Goal: Task Accomplishment & Management: Complete application form

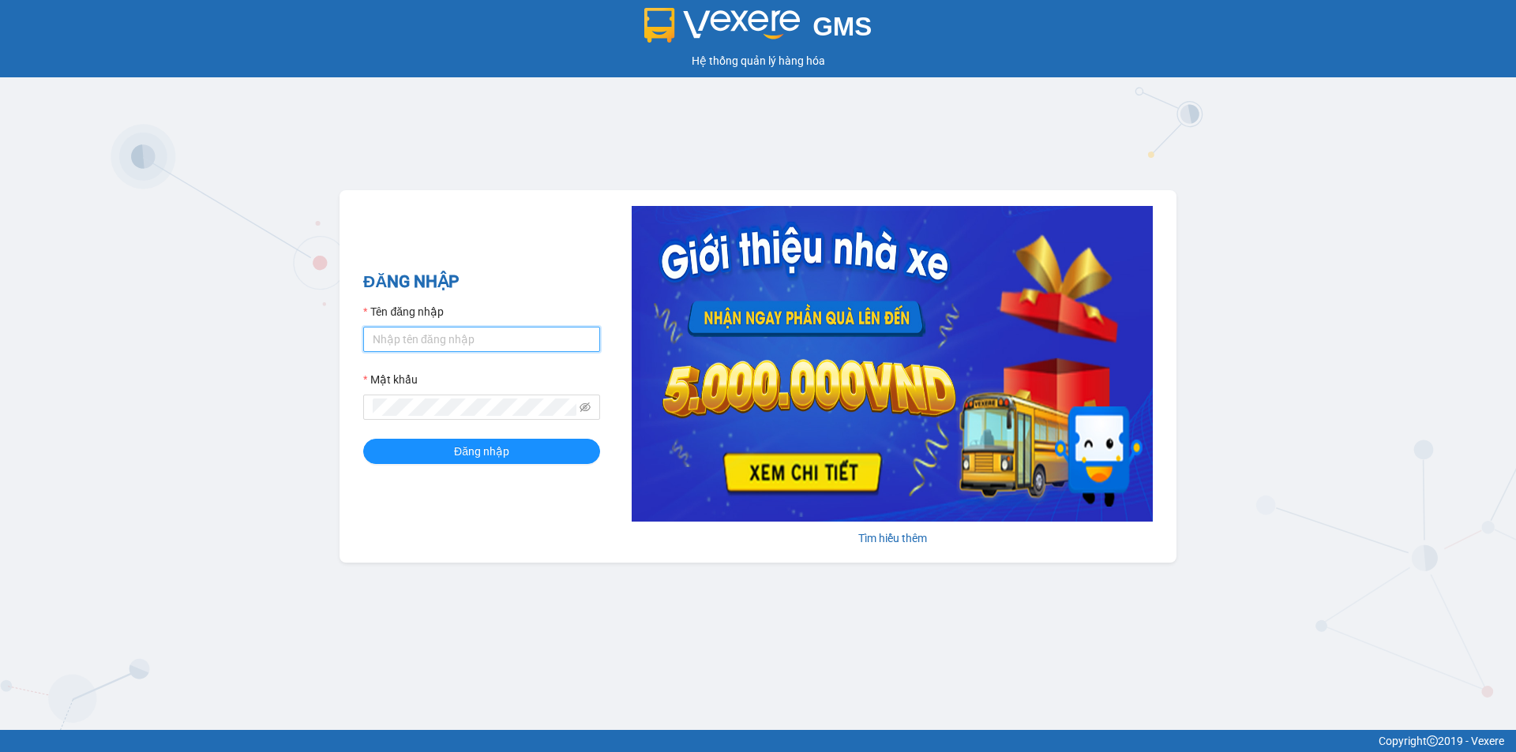
click at [446, 336] on input "Tên đăng nhập" at bounding box center [481, 339] width 237 height 25
type input "baotran.phuongnam"
click at [363, 439] on button "Đăng nhập" at bounding box center [481, 451] width 237 height 25
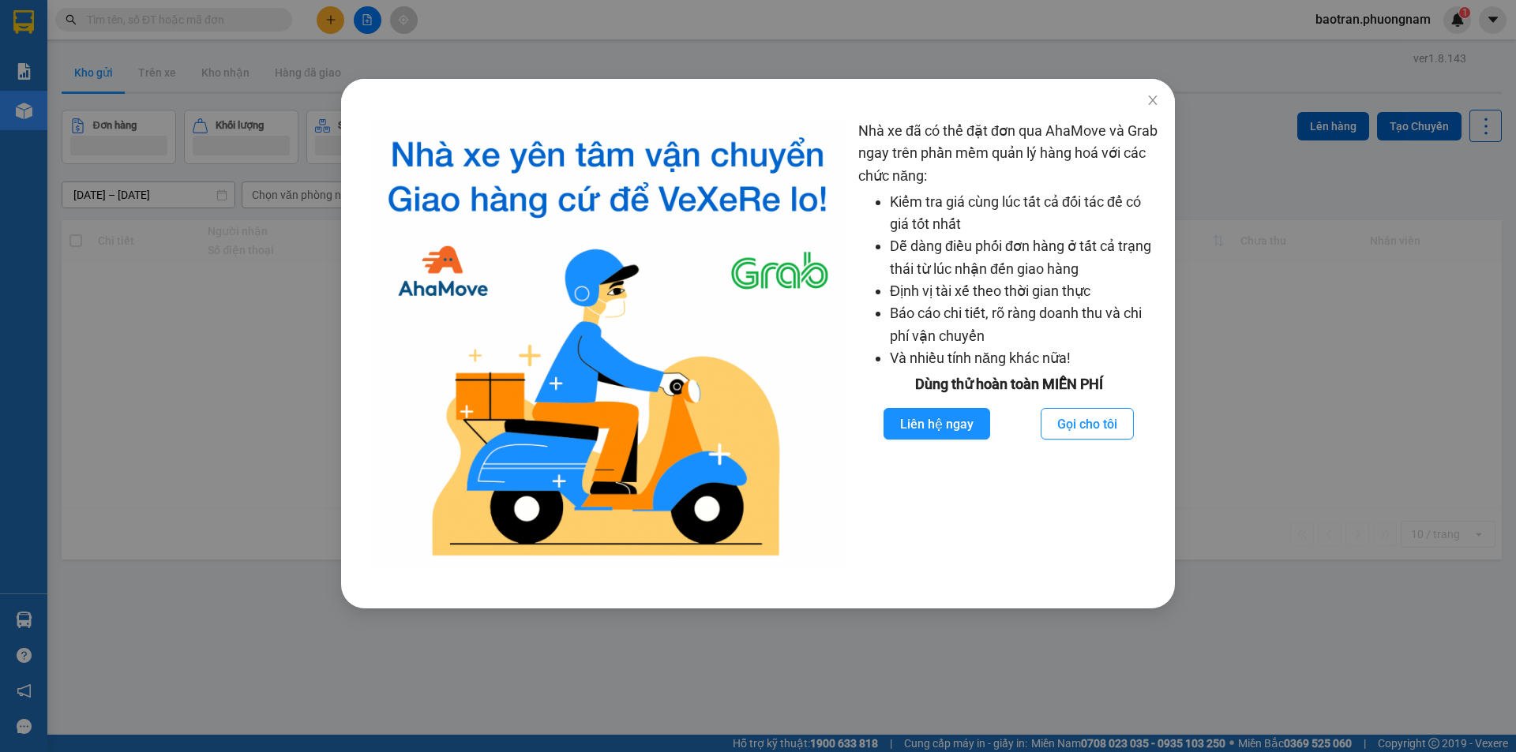
click at [106, 114] on div "Nhà xe đã có thể đặt đơn qua AhaMove và Grab ngay trên phần mềm quản lý hàng ho…" at bounding box center [758, 376] width 1516 height 752
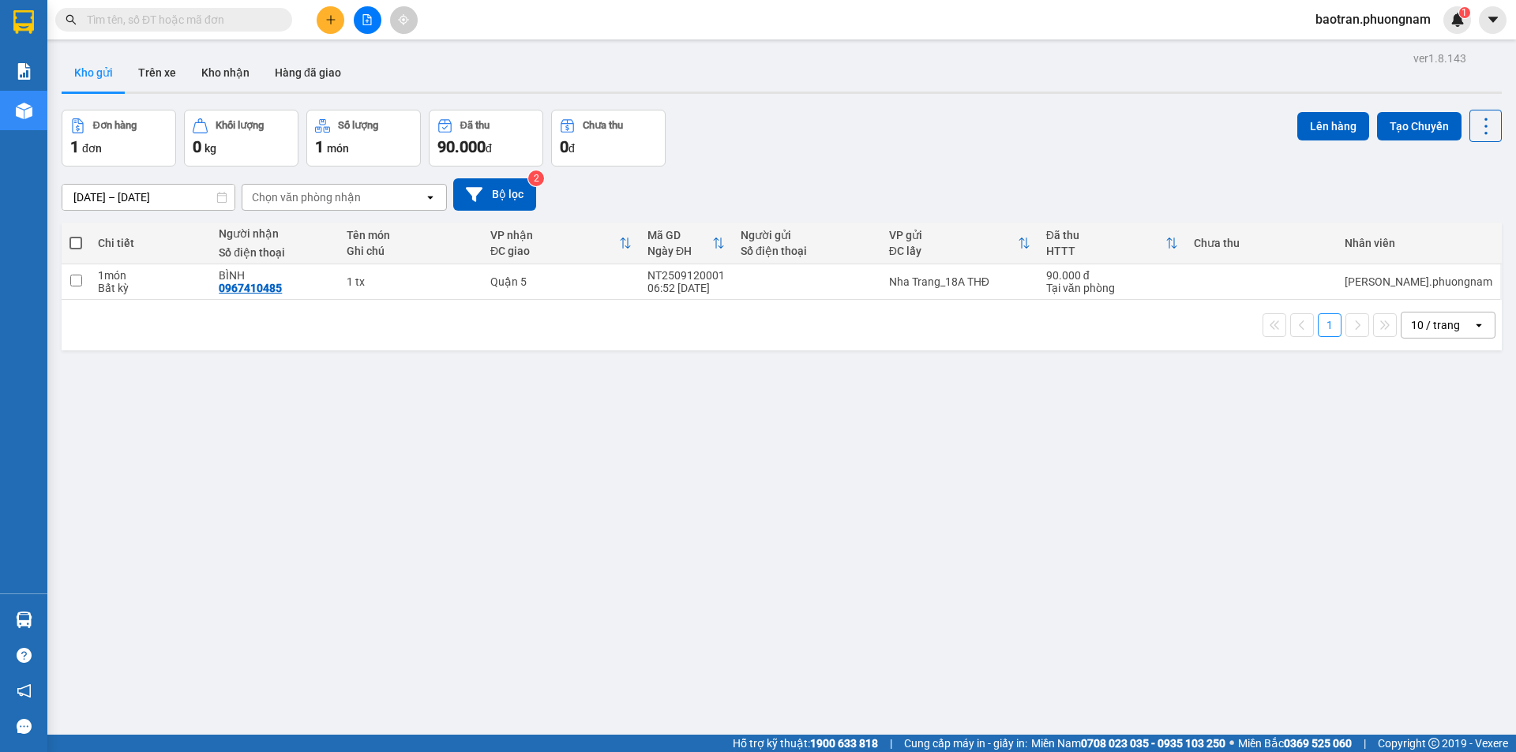
click at [131, 28] on span at bounding box center [173, 20] width 237 height 24
click at [134, 16] on input "text" at bounding box center [180, 19] width 186 height 17
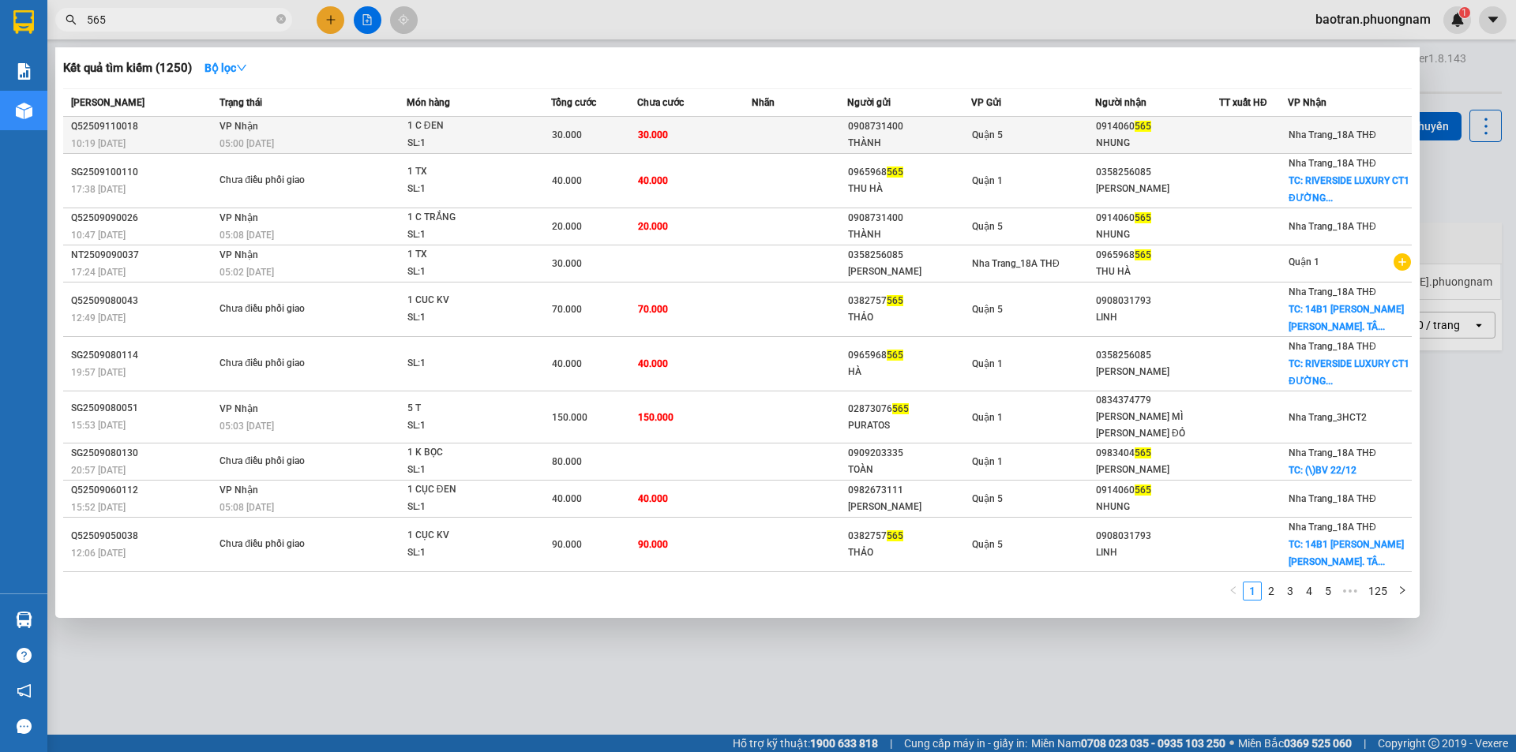
type input "565"
click at [1119, 124] on div "0914060 565" at bounding box center [1157, 126] width 122 height 17
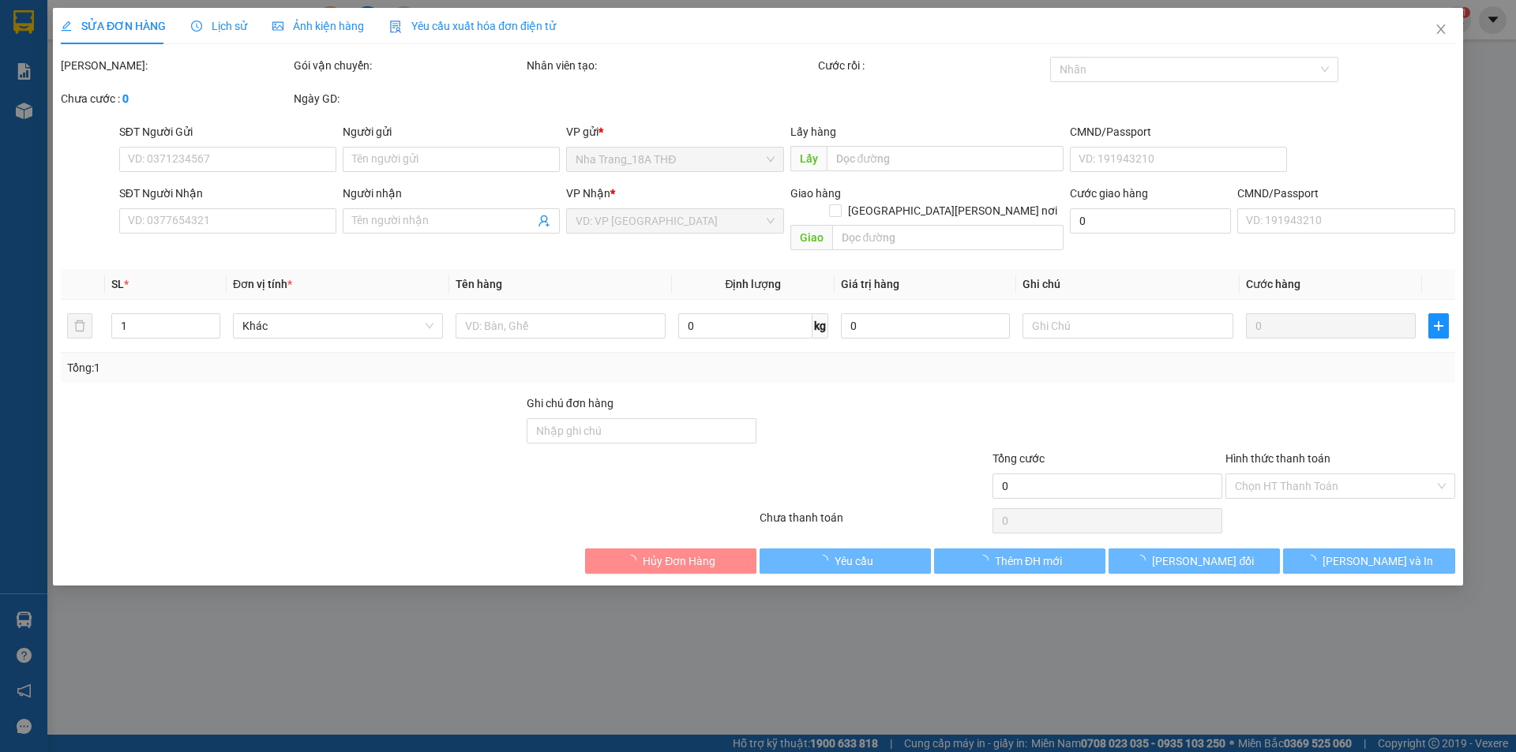
type input "0908731400"
type input "THÀNH"
type input "0914060565"
type input "NHUNG"
type input "30.000"
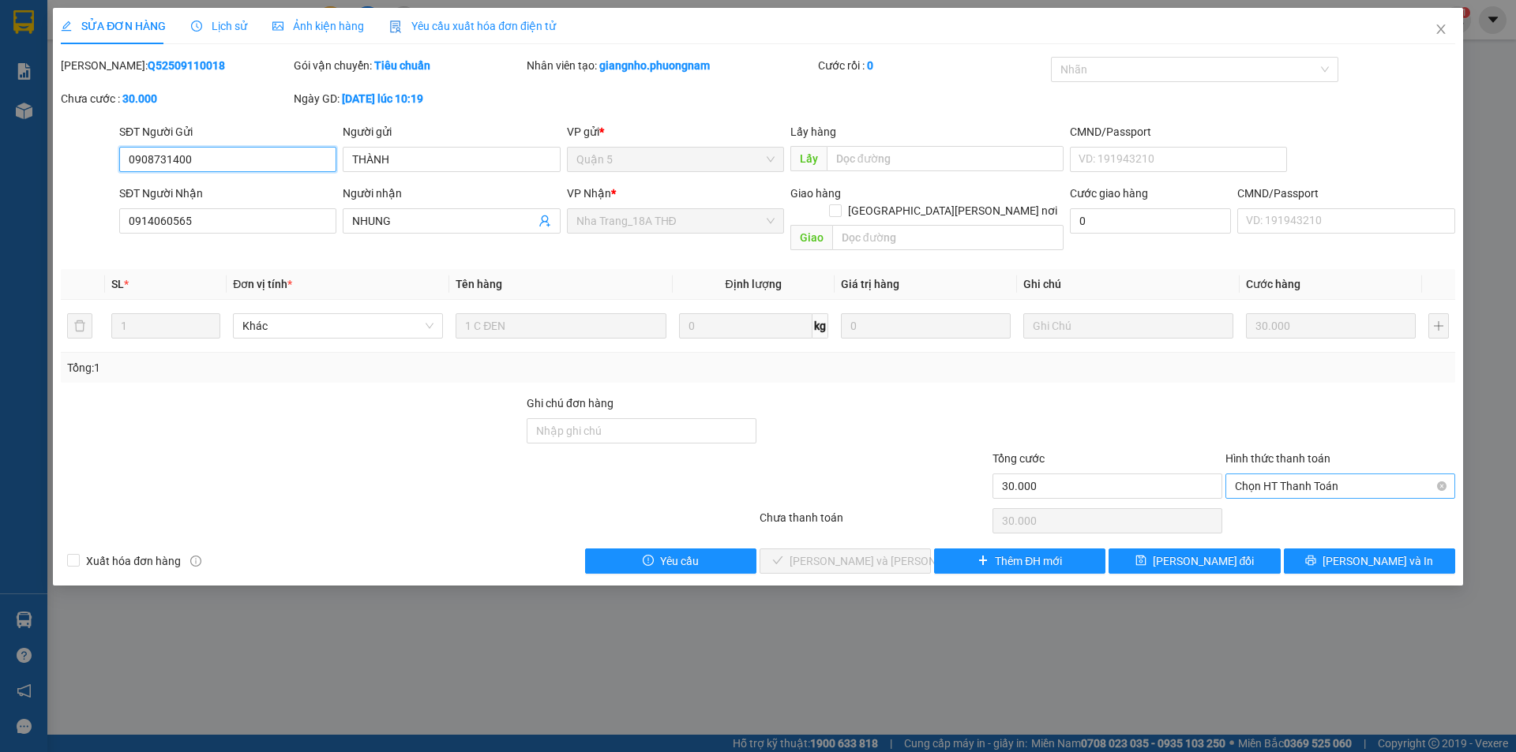
click at [1265, 474] on span "Chọn HT Thanh Toán" at bounding box center [1340, 486] width 211 height 24
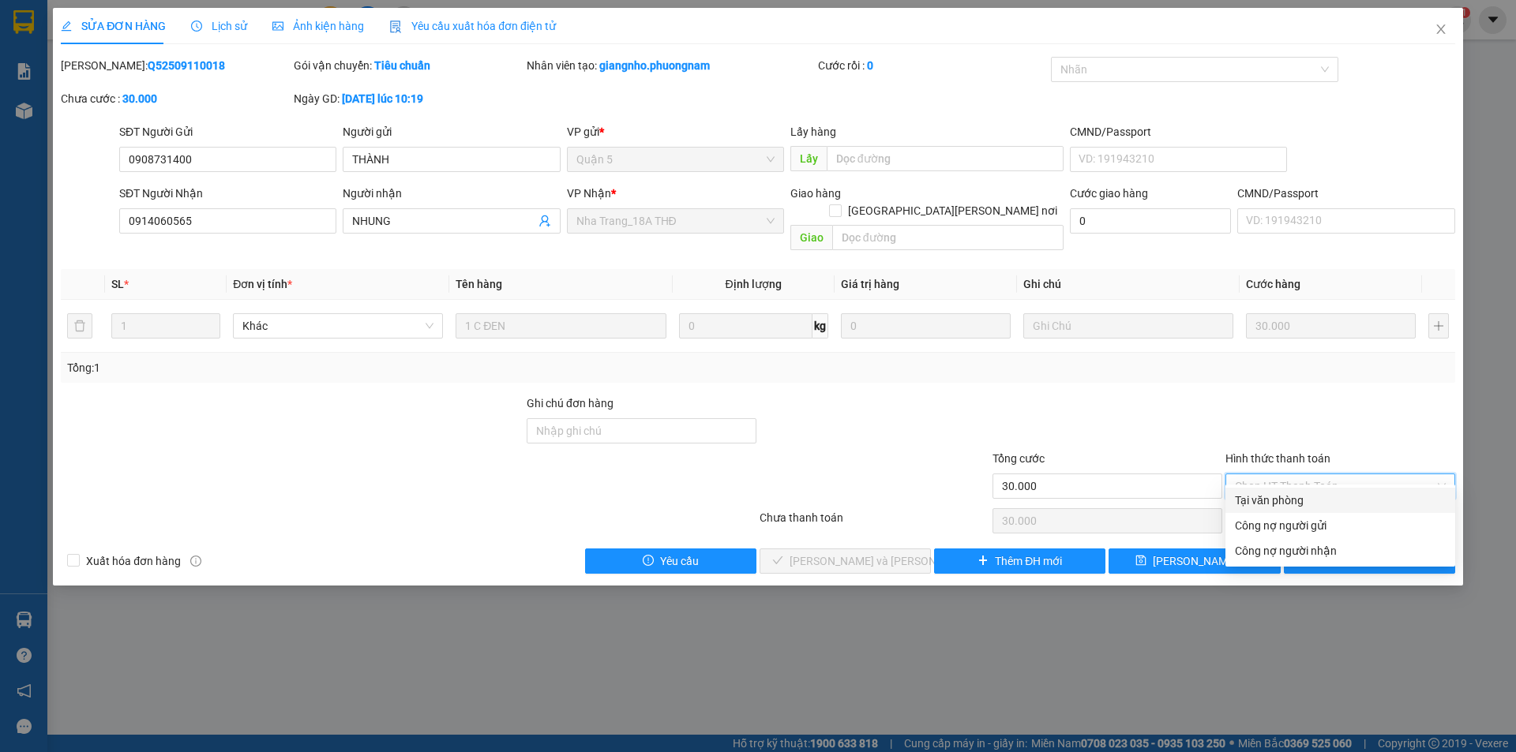
click at [1267, 493] on div "Tại văn phòng" at bounding box center [1340, 500] width 211 height 17
type input "0"
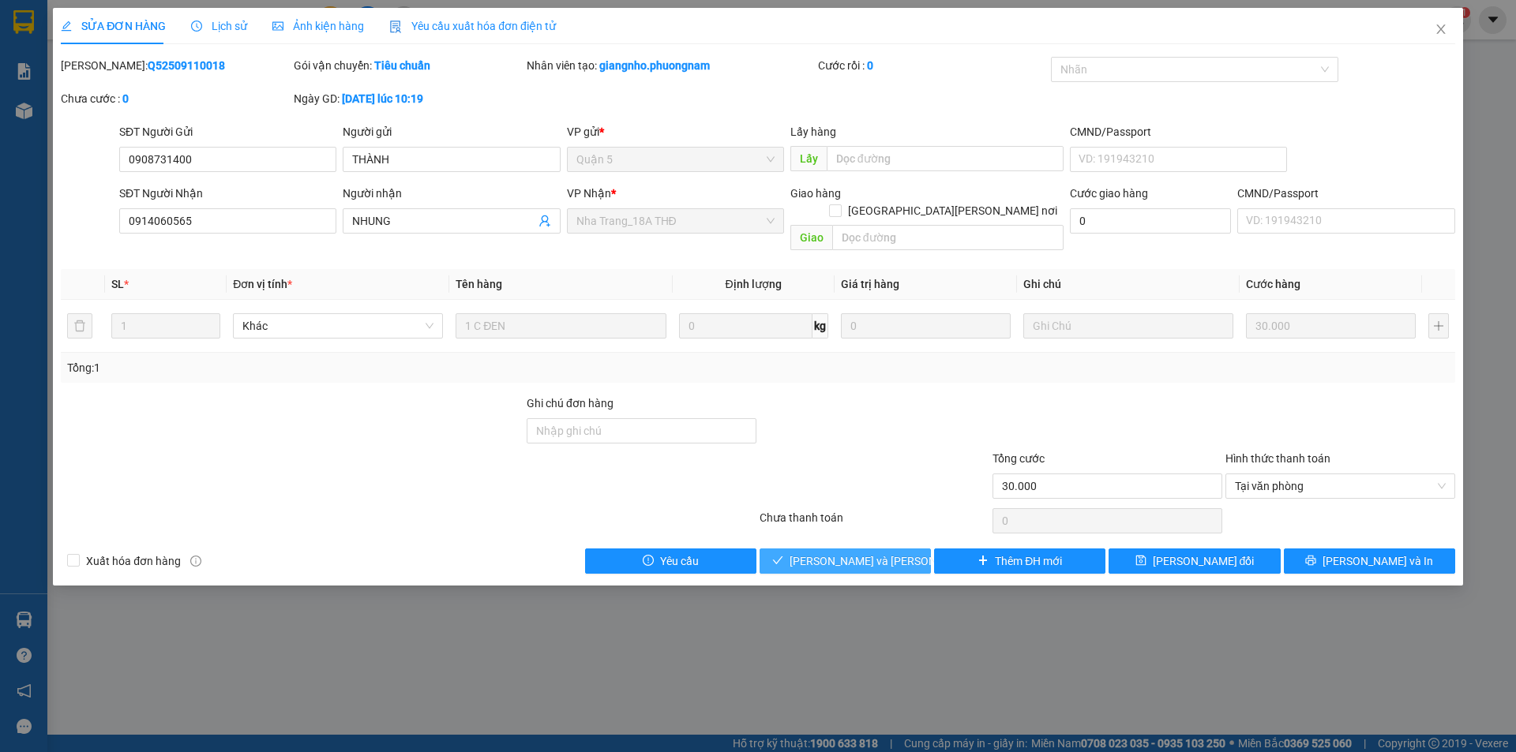
click at [868, 553] on span "Lưu và Giao hàng" at bounding box center [895, 561] width 213 height 17
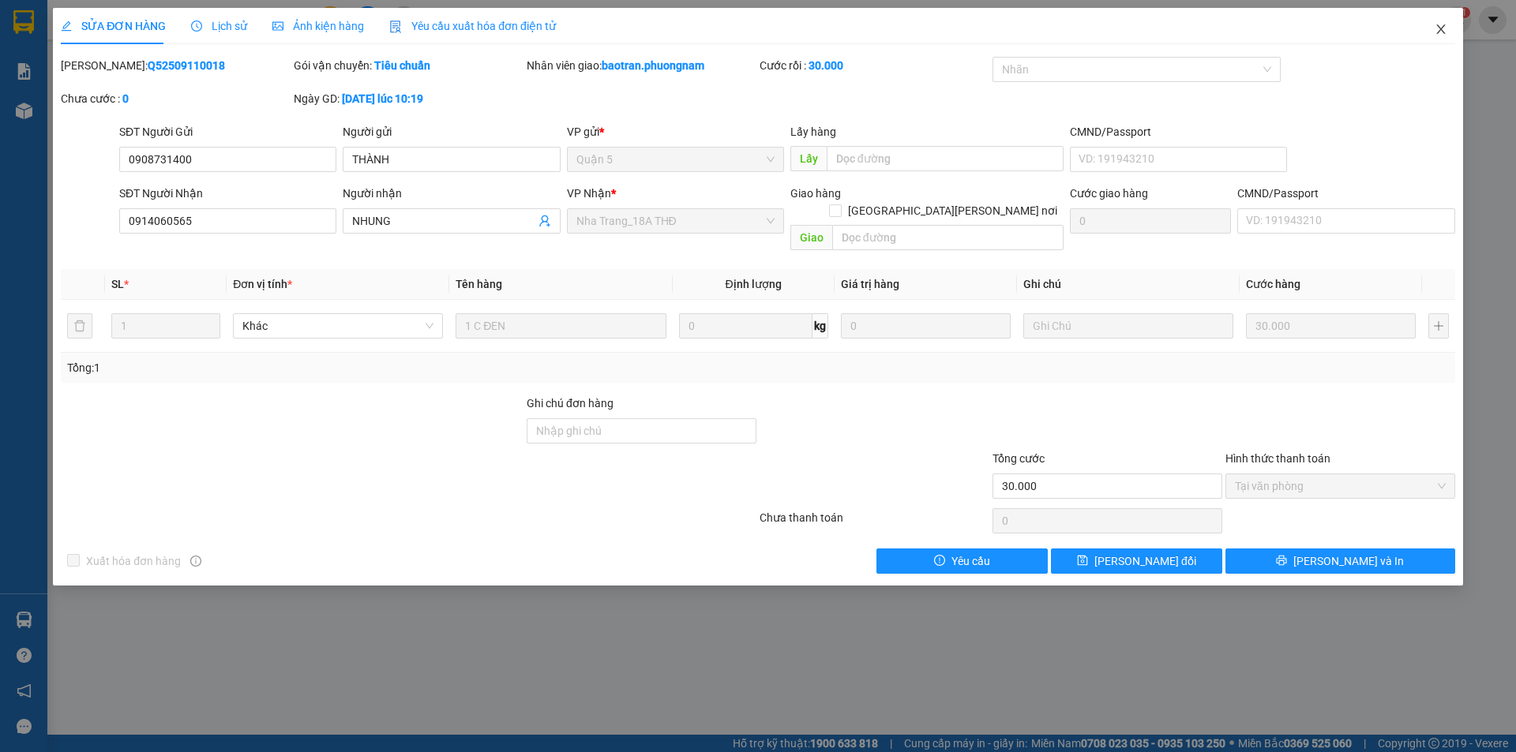
click at [1432, 42] on span "Close" at bounding box center [1441, 30] width 44 height 44
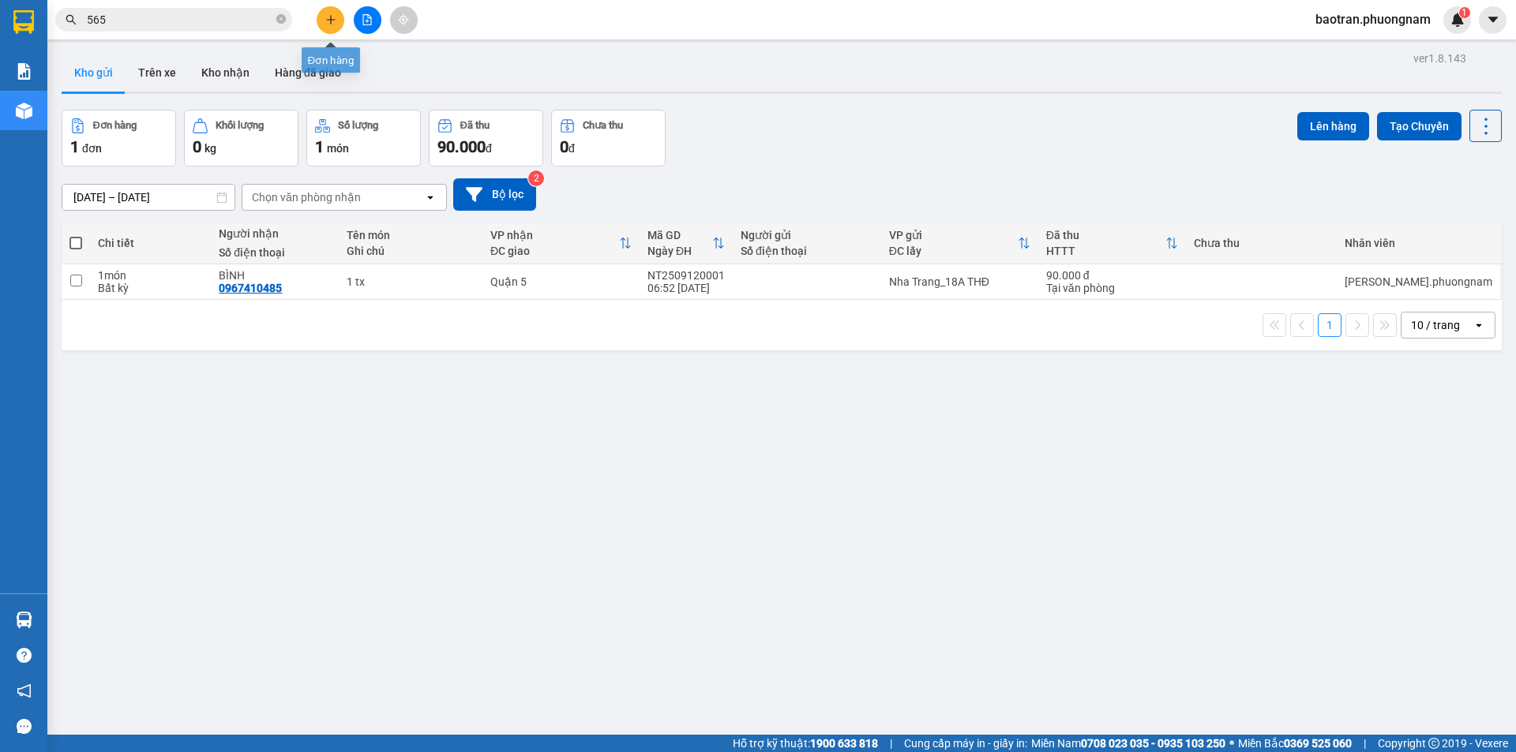
click at [320, 19] on button at bounding box center [331, 20] width 28 height 28
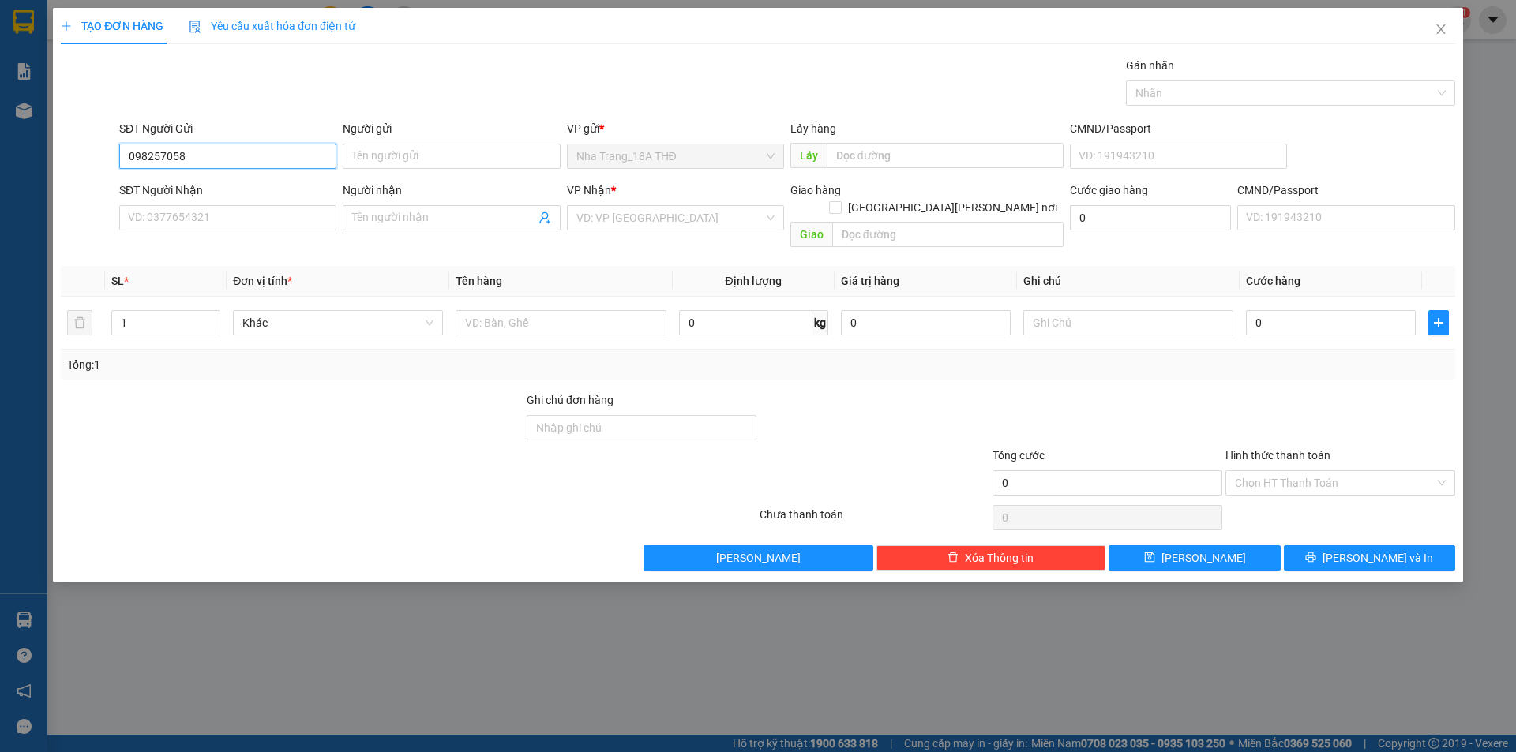
type input "0982570588"
click at [259, 193] on div "0982570588 - THÂN" at bounding box center [228, 187] width 198 height 17
type input "THÂN"
type input "0967569277"
type input "VIỆT HÀ"
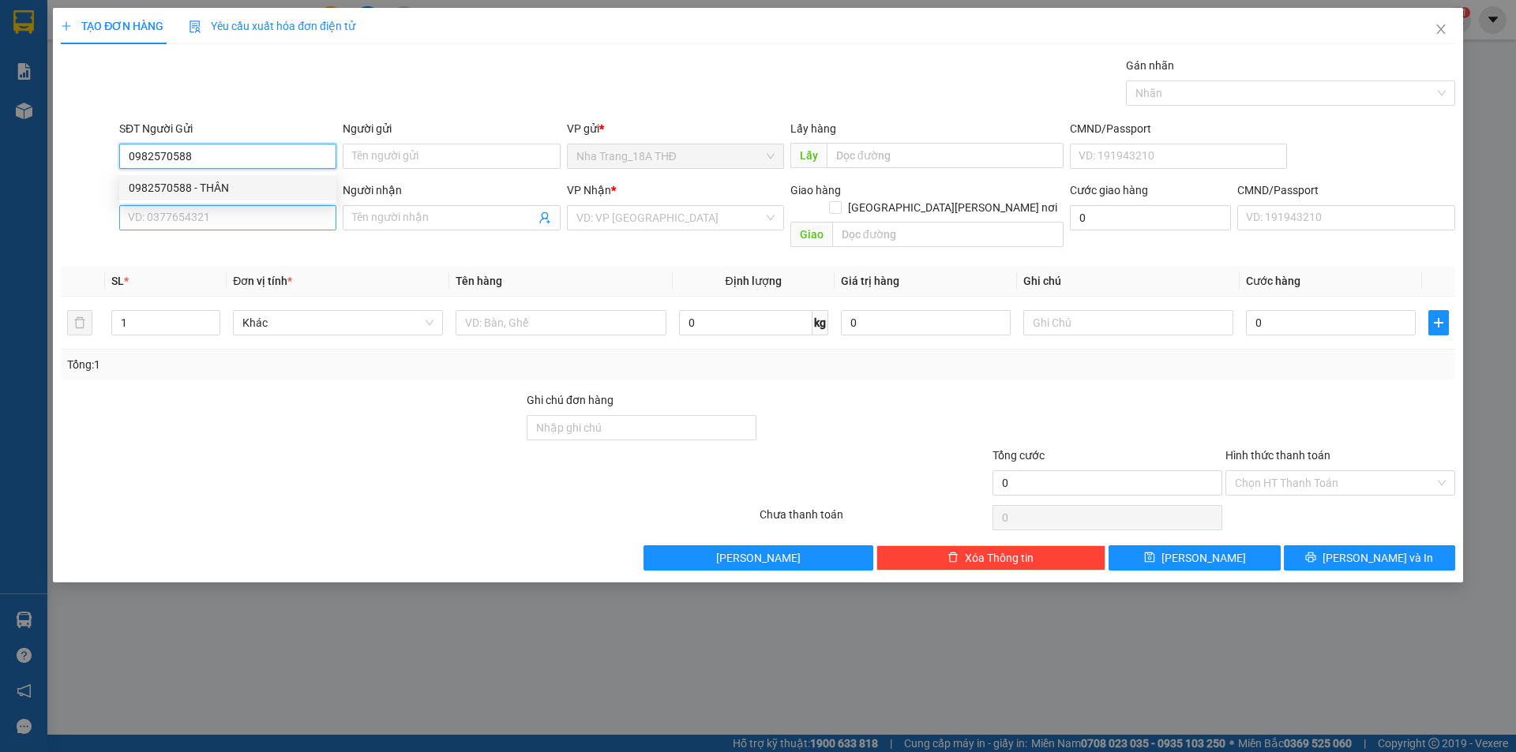
checkbox input "true"
type input "8/37, NGUYỄN ĐÌNH KHÔI, PHƯỜNG 4, QUẬN TÂN BÌNH GTN 60"
type input "60.000"
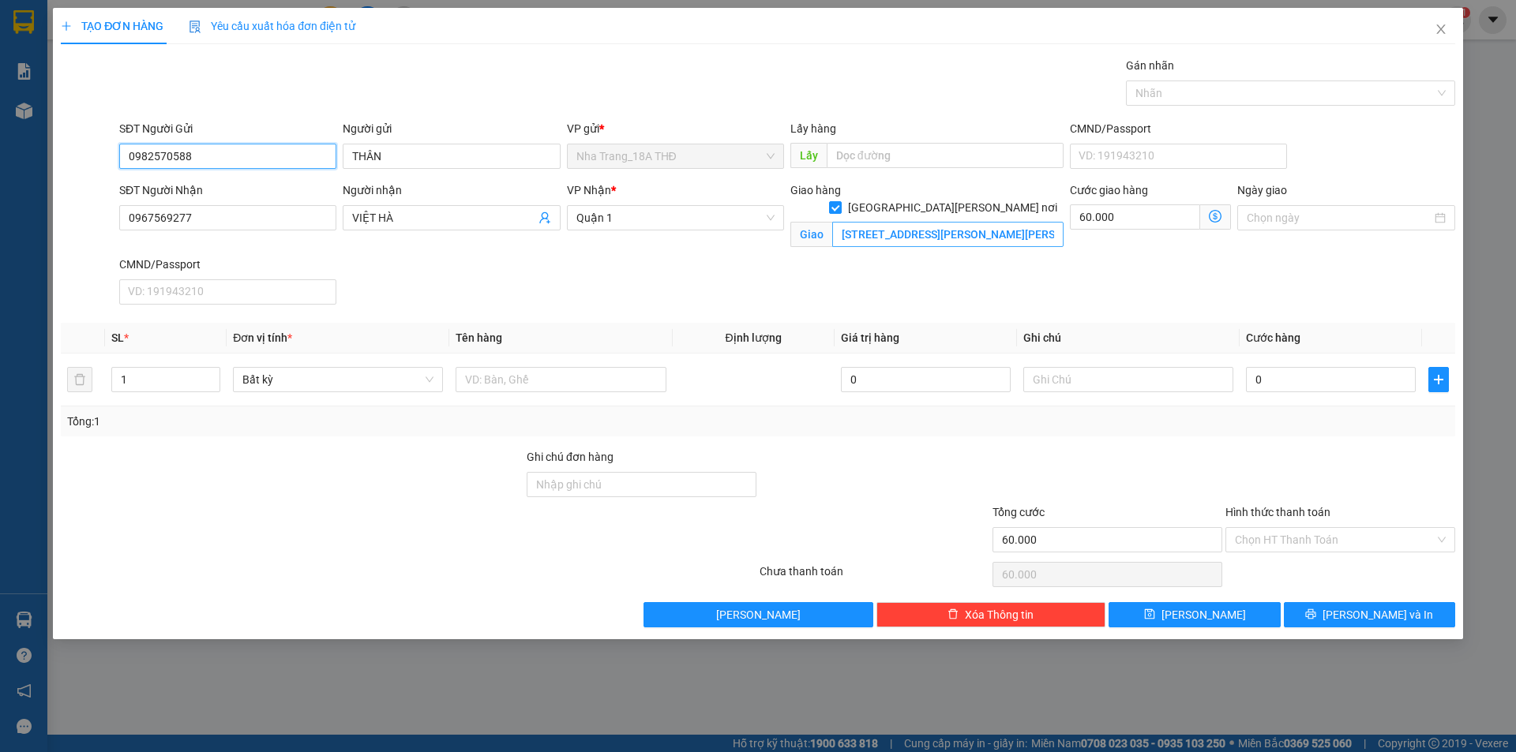
type input "0982570588"
click at [977, 222] on input "8/37, NGUYỄN ĐÌNH KHÔI, PHƯỜNG 4, QUẬN TÂN BÌNH GTN 60" at bounding box center [947, 234] width 231 height 25
click at [1204, 213] on span at bounding box center [1215, 216] width 31 height 25
click at [1222, 214] on span at bounding box center [1215, 216] width 31 height 25
click at [1218, 216] on icon "dollar-circle" at bounding box center [1215, 216] width 13 height 13
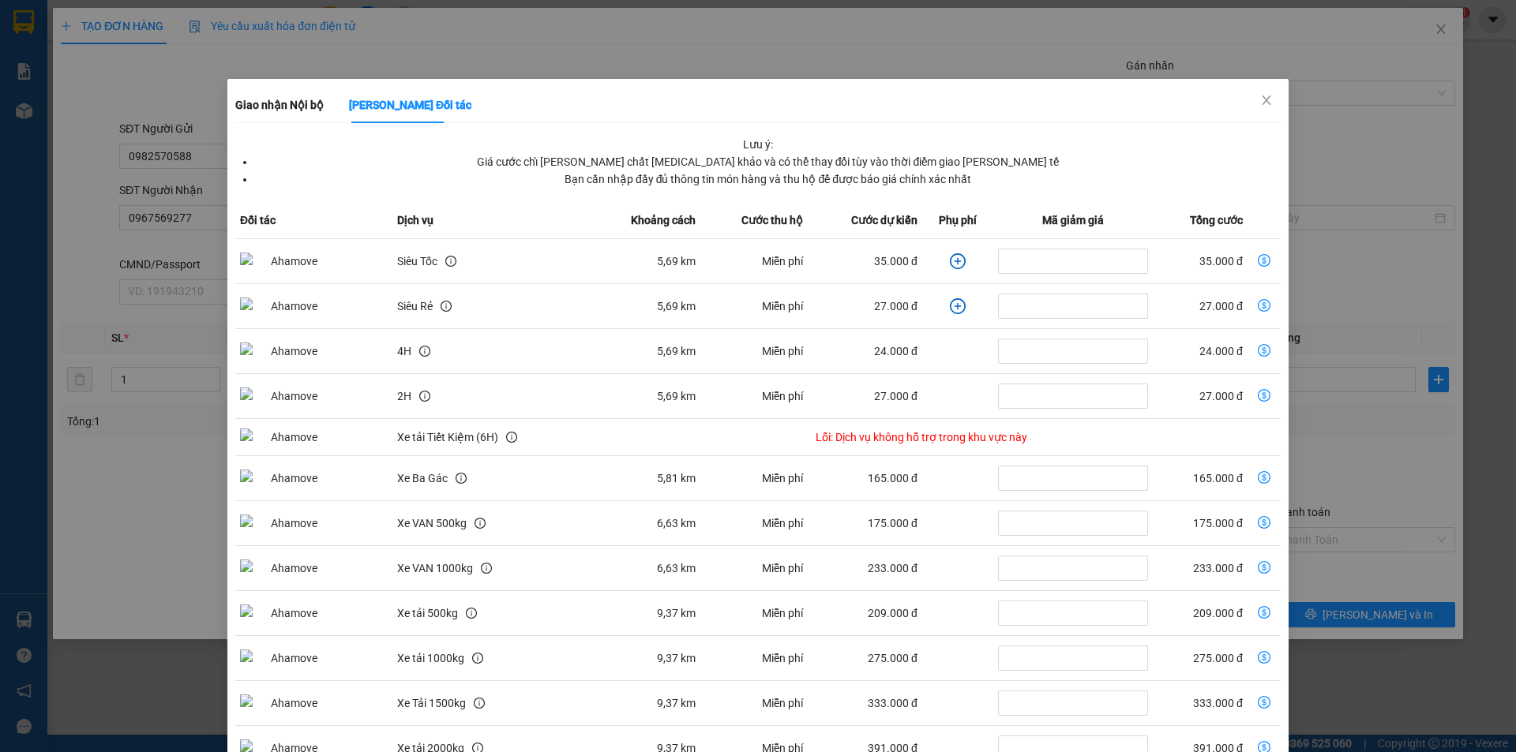
click at [1274, 75] on div "Giao nhận Nội bộ Giao nhận Đối tác Lưu ý: Giá cước chỉ mang tính chất tham khảo…" at bounding box center [758, 376] width 1516 height 752
click at [1254, 92] on span "Close" at bounding box center [1266, 101] width 44 height 44
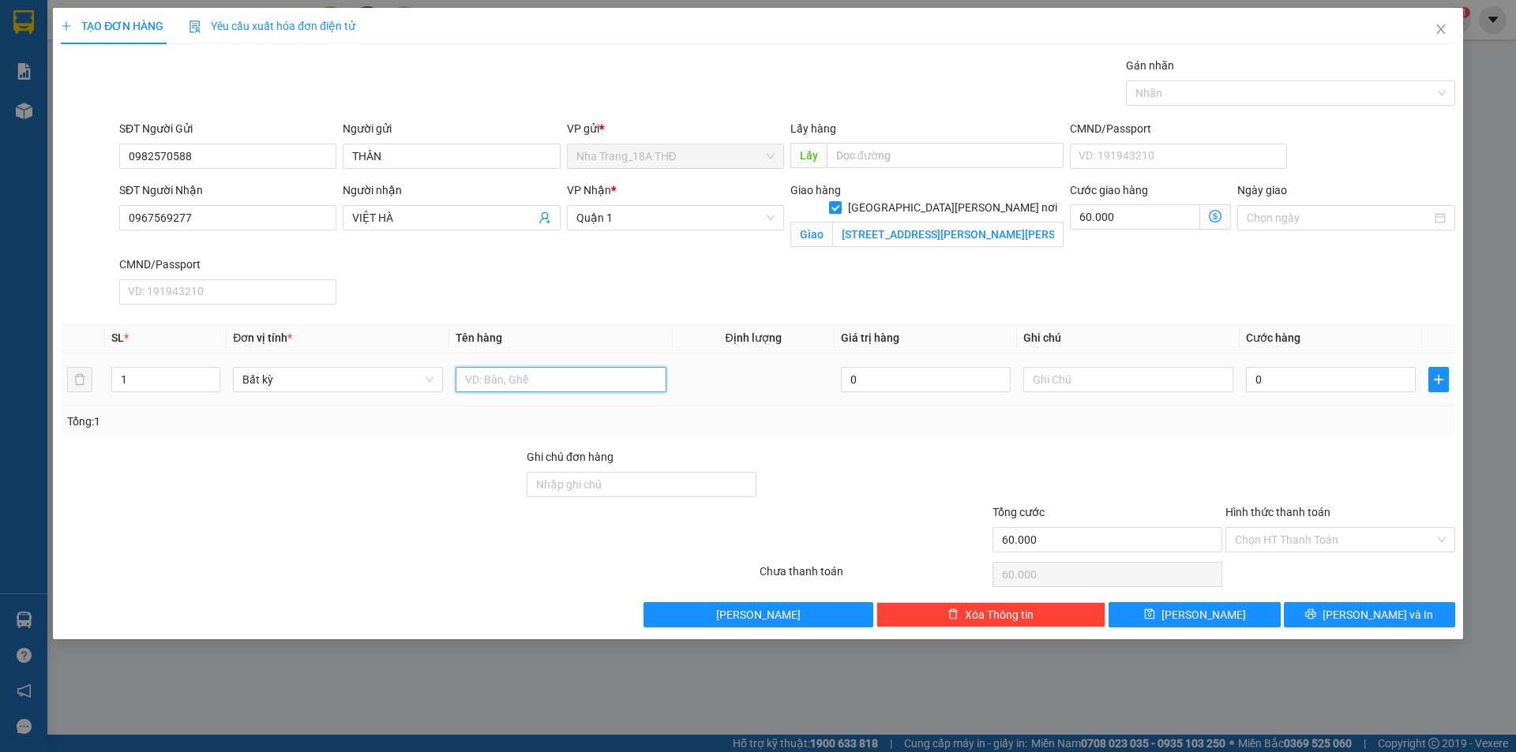
click at [568, 383] on input "text" at bounding box center [561, 379] width 210 height 25
type input "1 BICH TG"
click at [1300, 380] on input "0" at bounding box center [1331, 379] width 170 height 25
type input "2"
type input "60.002"
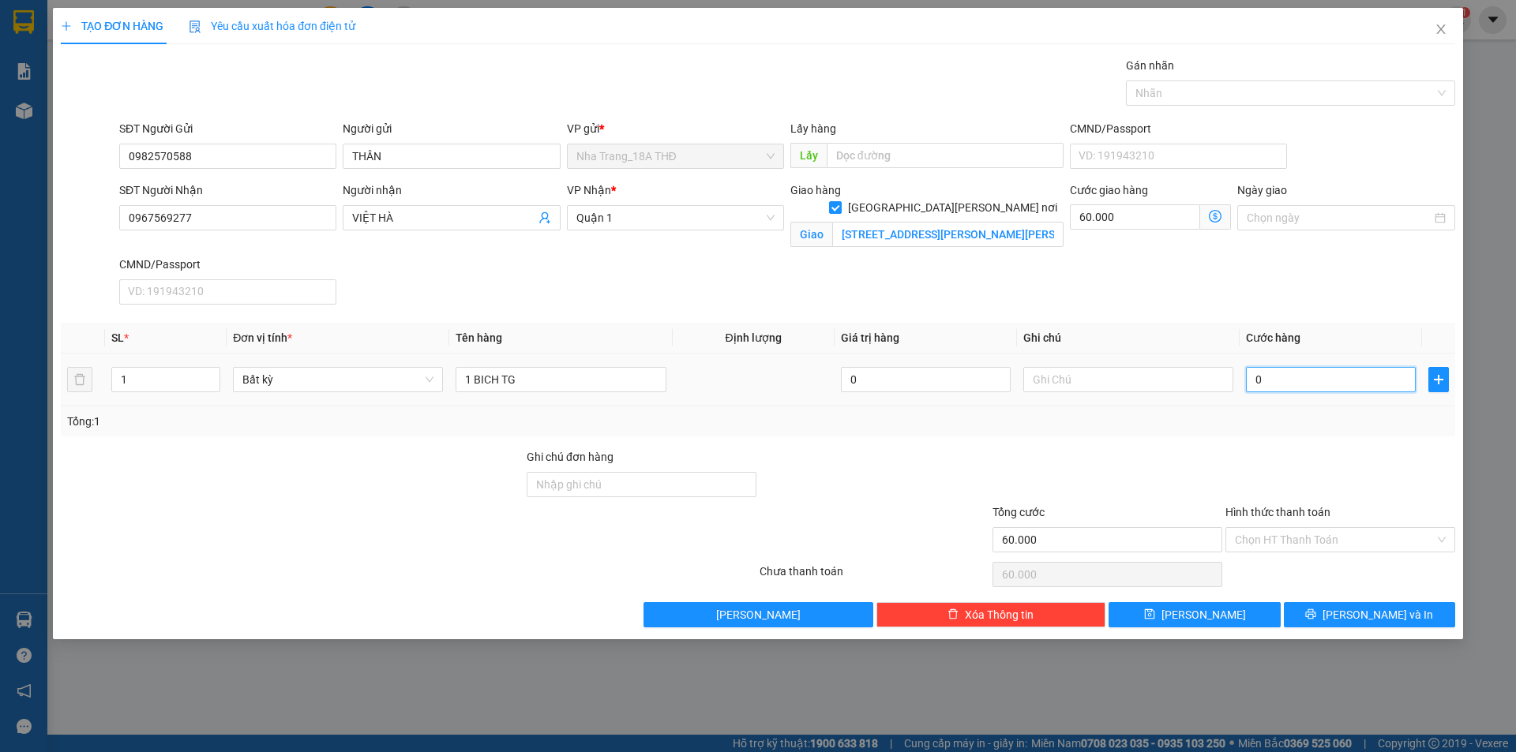
type input "60.002"
type input "20"
type input "60.020"
type input "20.000"
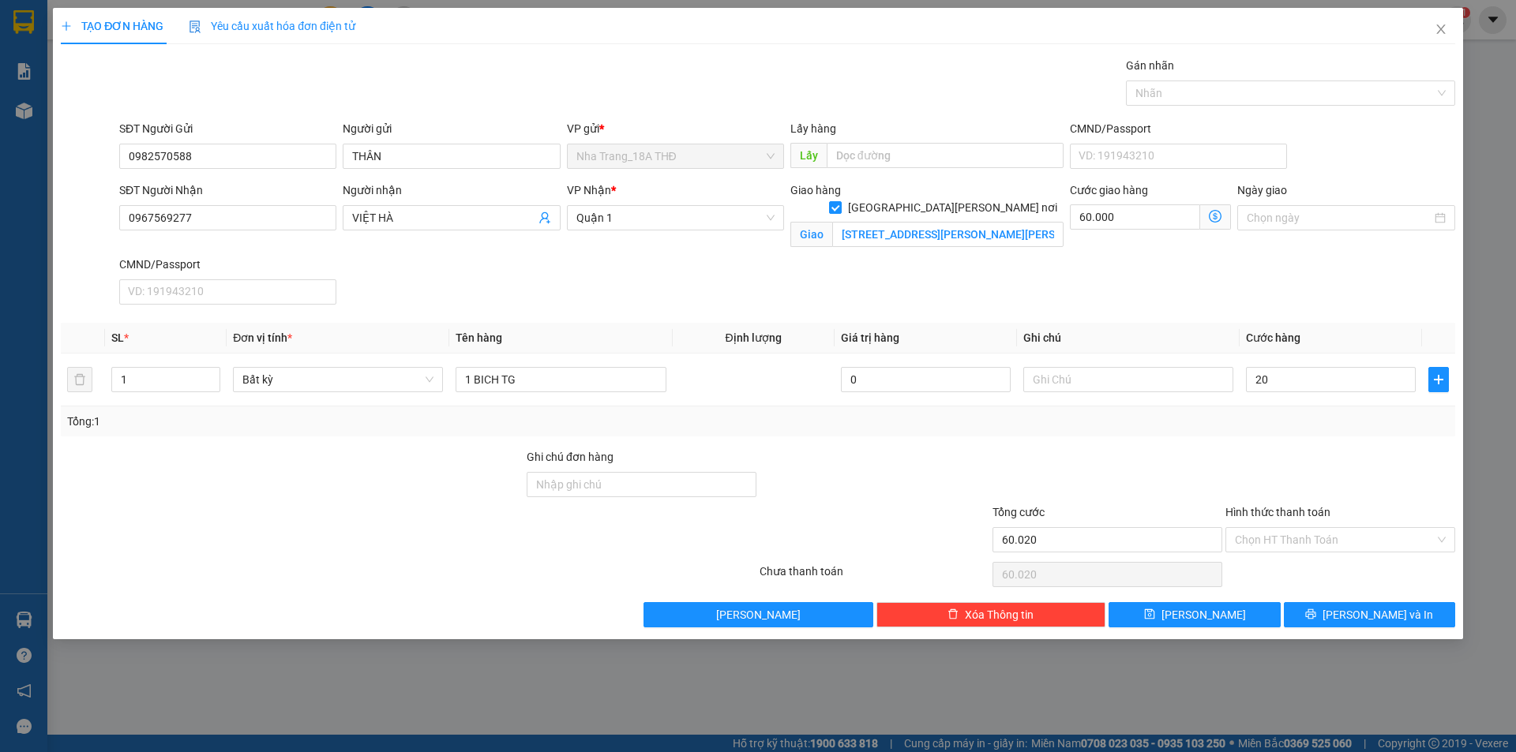
type input "80.000"
click at [1341, 456] on div at bounding box center [1340, 475] width 233 height 55
click at [1319, 542] on input "Hình thức thanh toán" at bounding box center [1335, 540] width 200 height 24
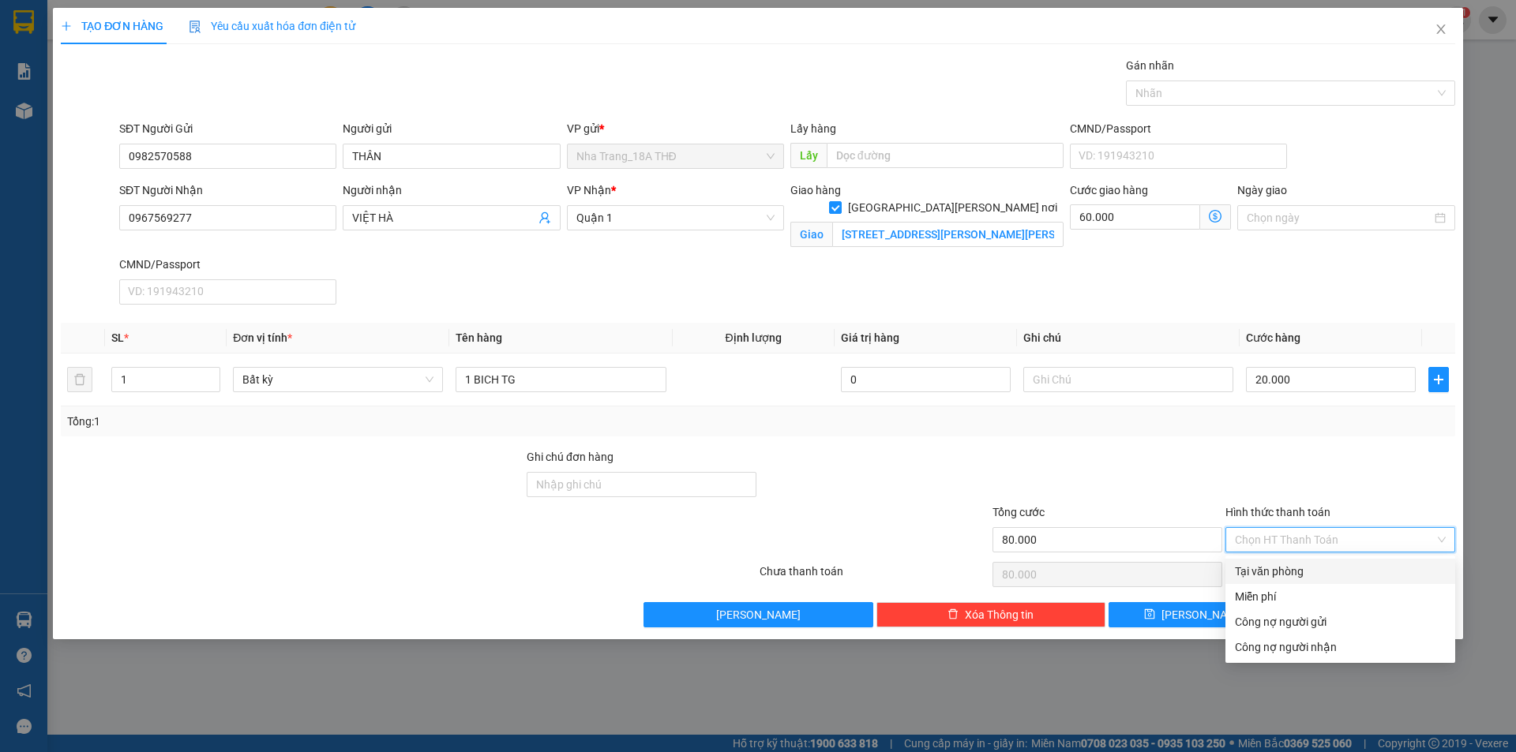
click at [1282, 572] on div "Tại văn phòng" at bounding box center [1340, 571] width 211 height 17
type input "0"
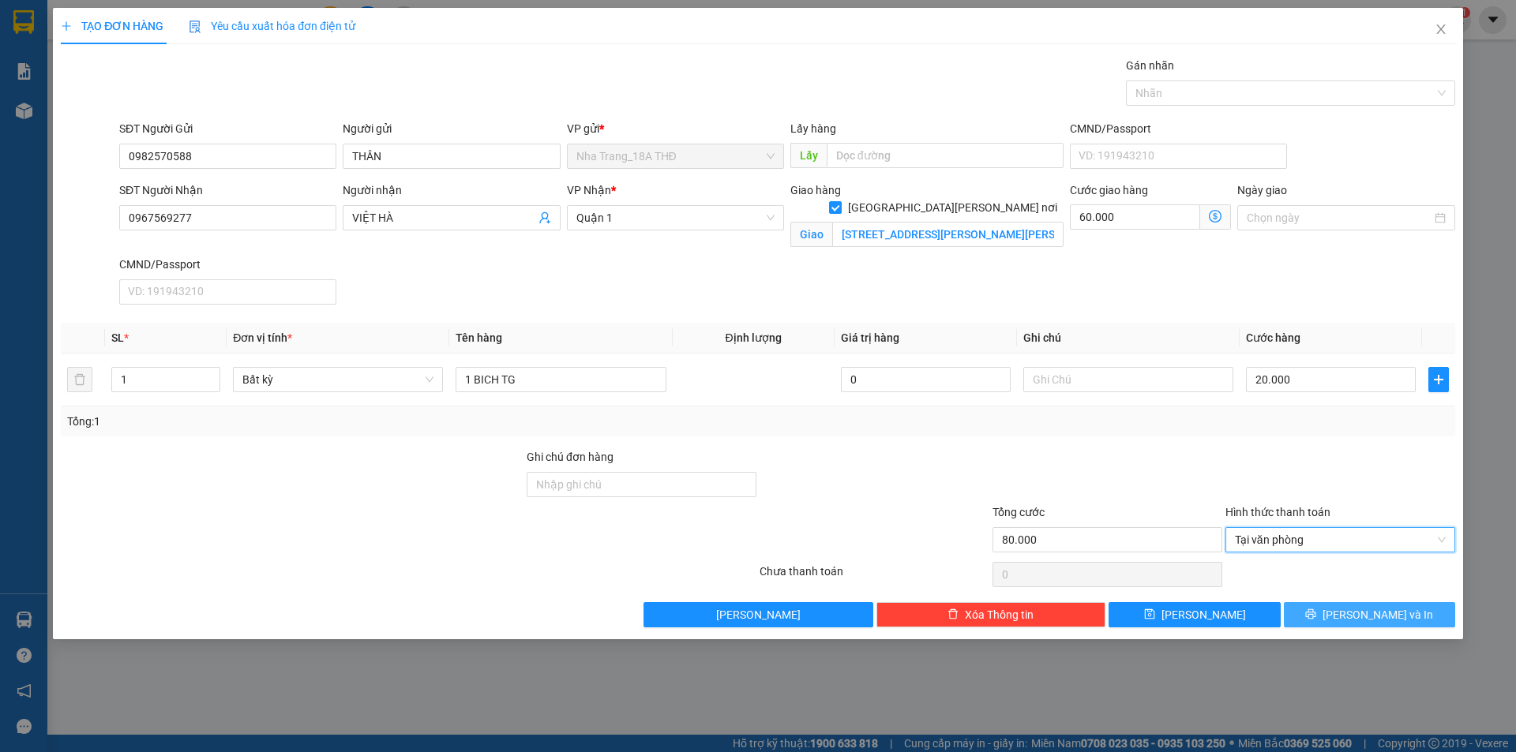
click at [1352, 610] on button "Lưu và In" at bounding box center [1369, 614] width 171 height 25
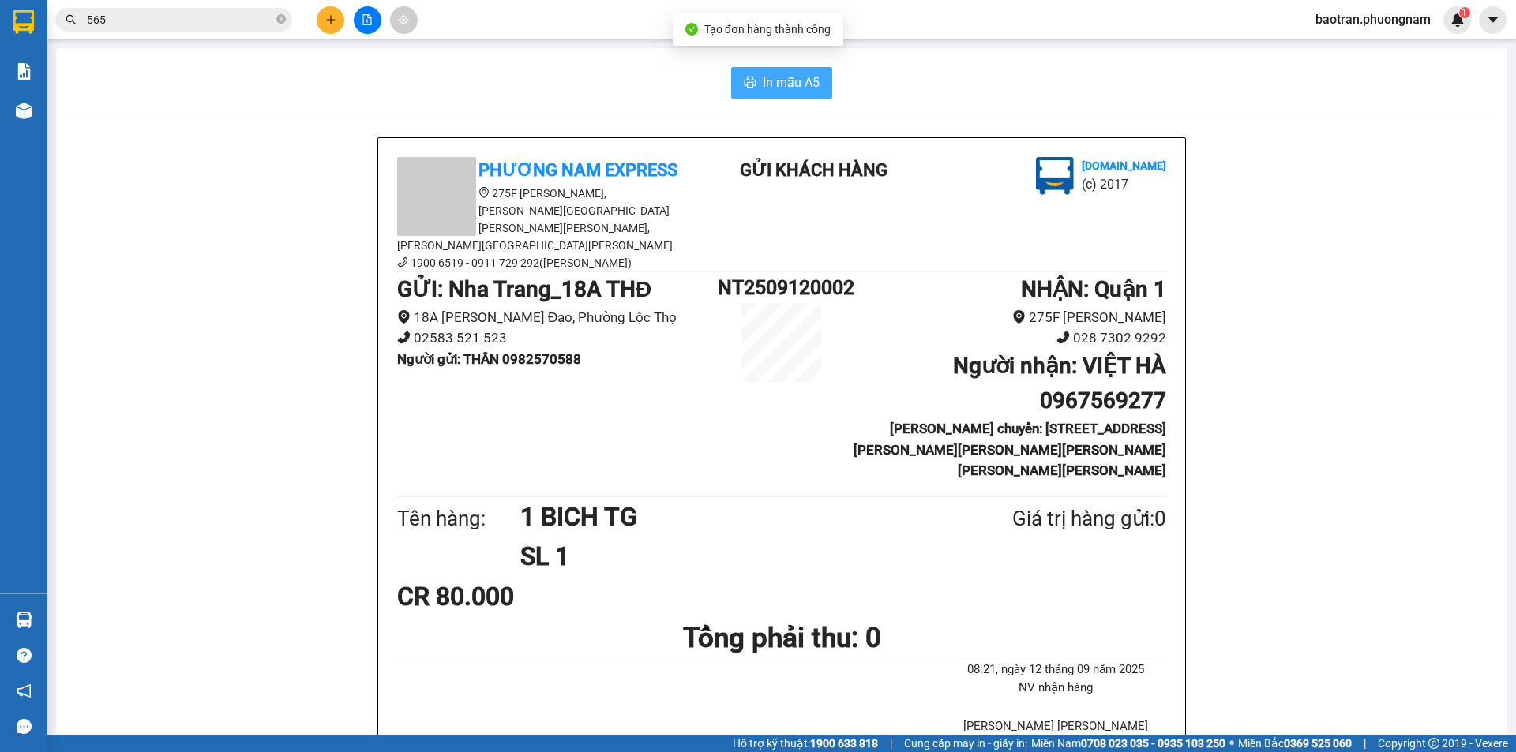
click at [774, 77] on span "In mẫu A5" at bounding box center [791, 83] width 57 height 20
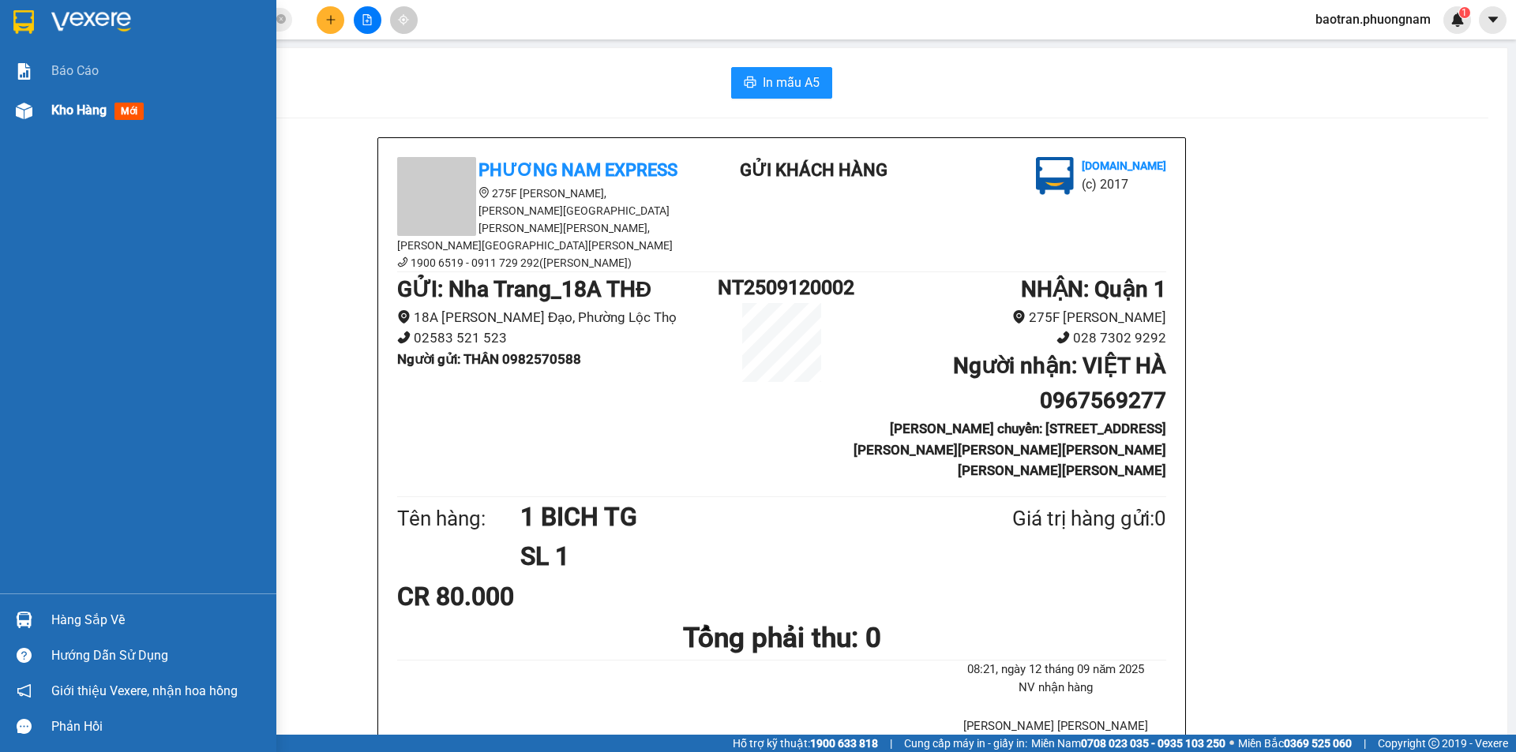
click at [47, 121] on div "Kho hàng mới" at bounding box center [138, 110] width 276 height 39
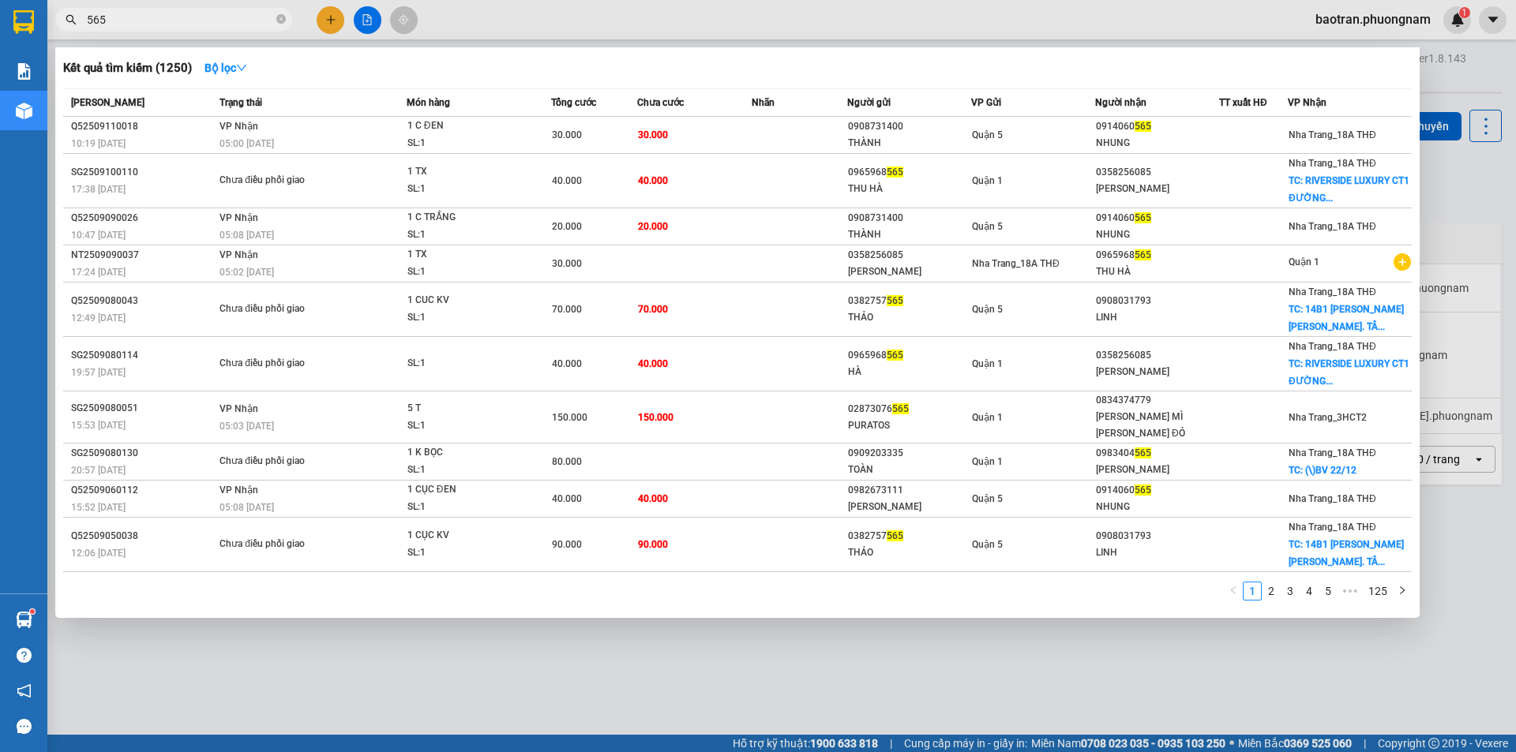
click at [208, 18] on input "565" at bounding box center [180, 19] width 186 height 17
type input "989797"
